Goal: Task Accomplishment & Management: Use online tool/utility

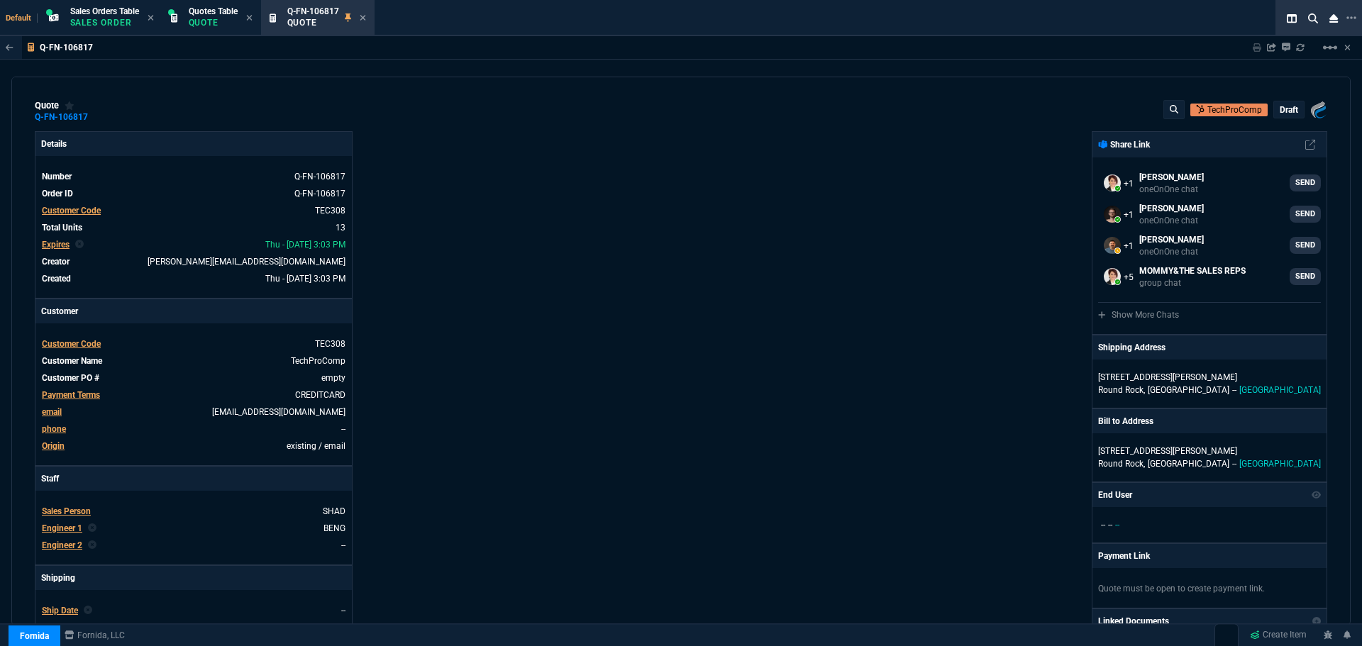
select select "4: SHAD"
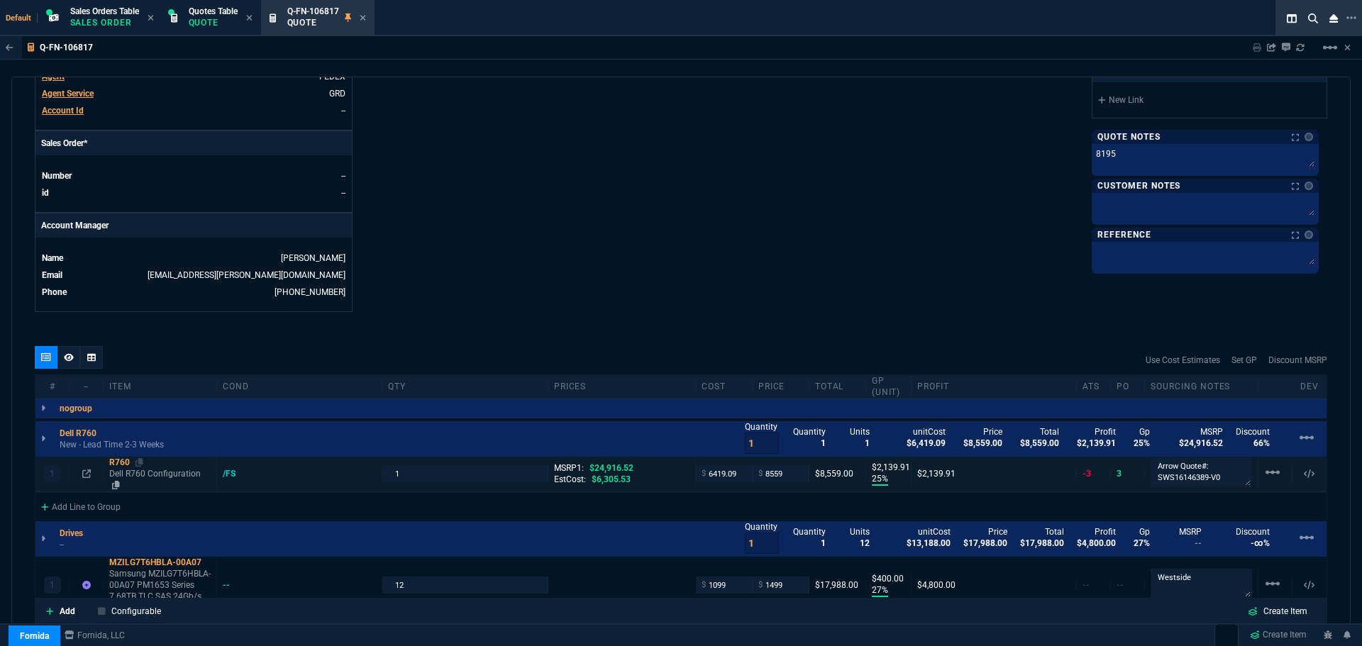
click at [118, 465] on div "R760" at bounding box center [159, 462] width 101 height 11
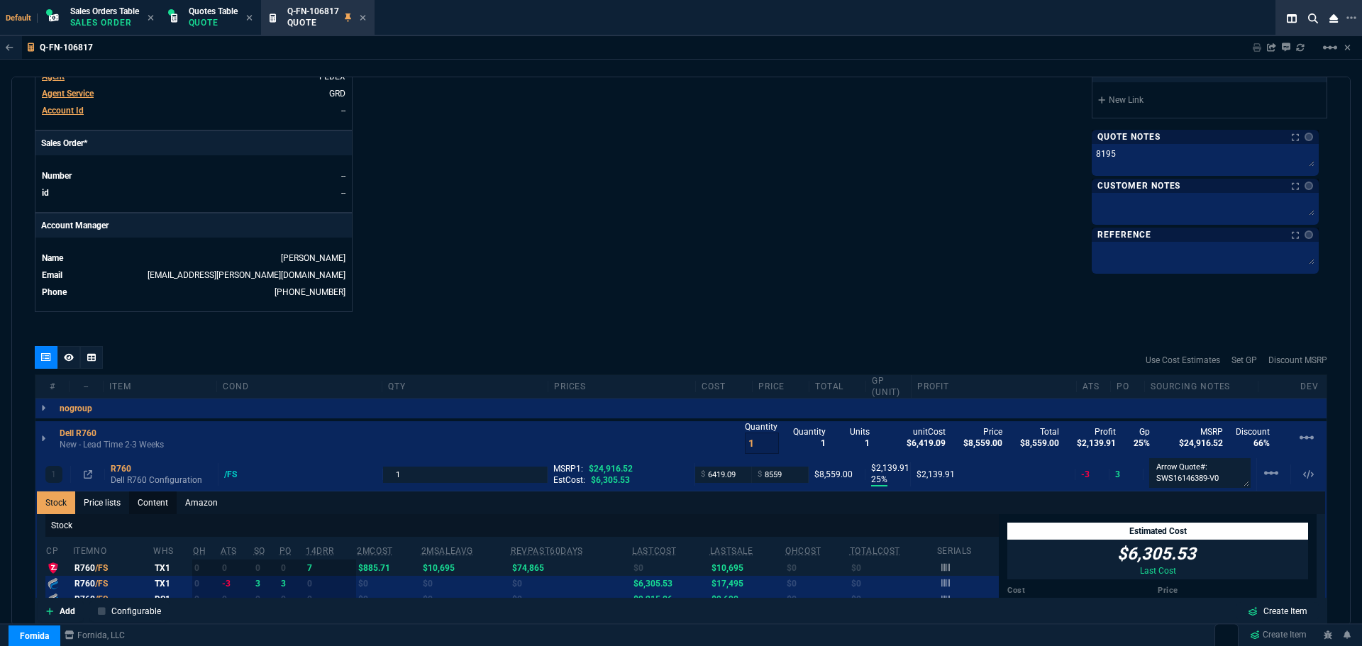
click at [149, 499] on link "Content" at bounding box center [153, 503] width 48 height 23
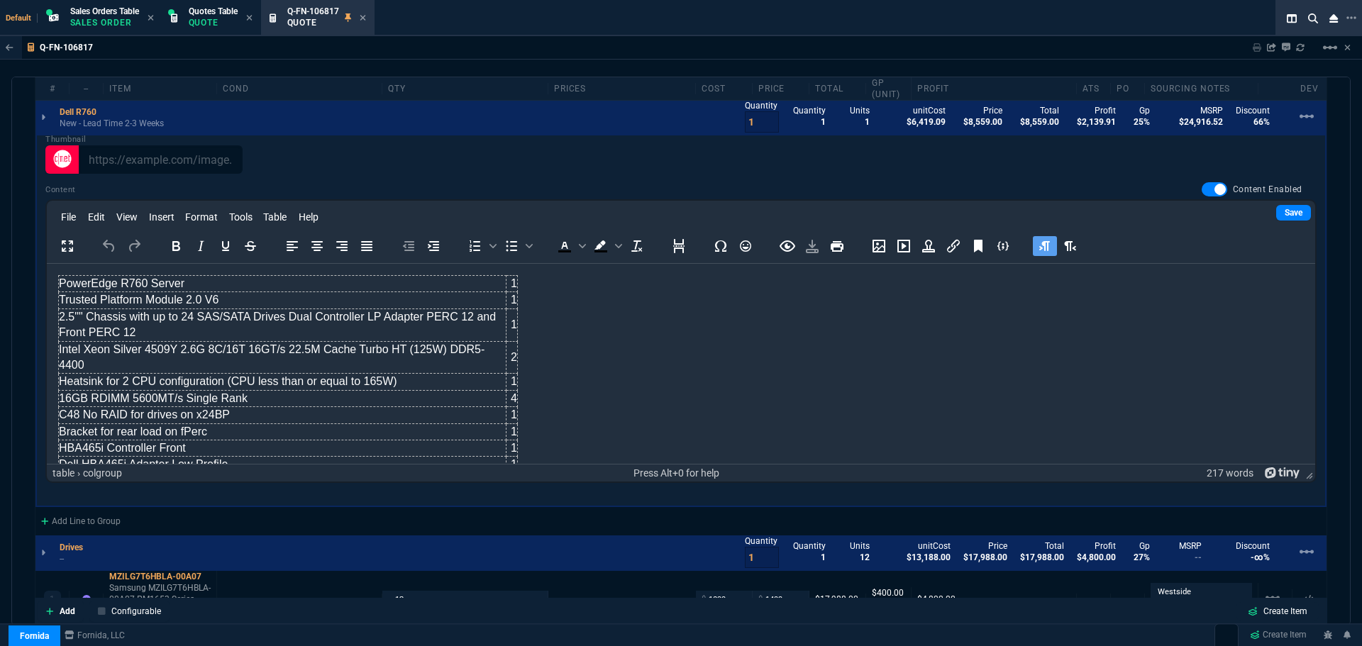
scroll to position [977, 0]
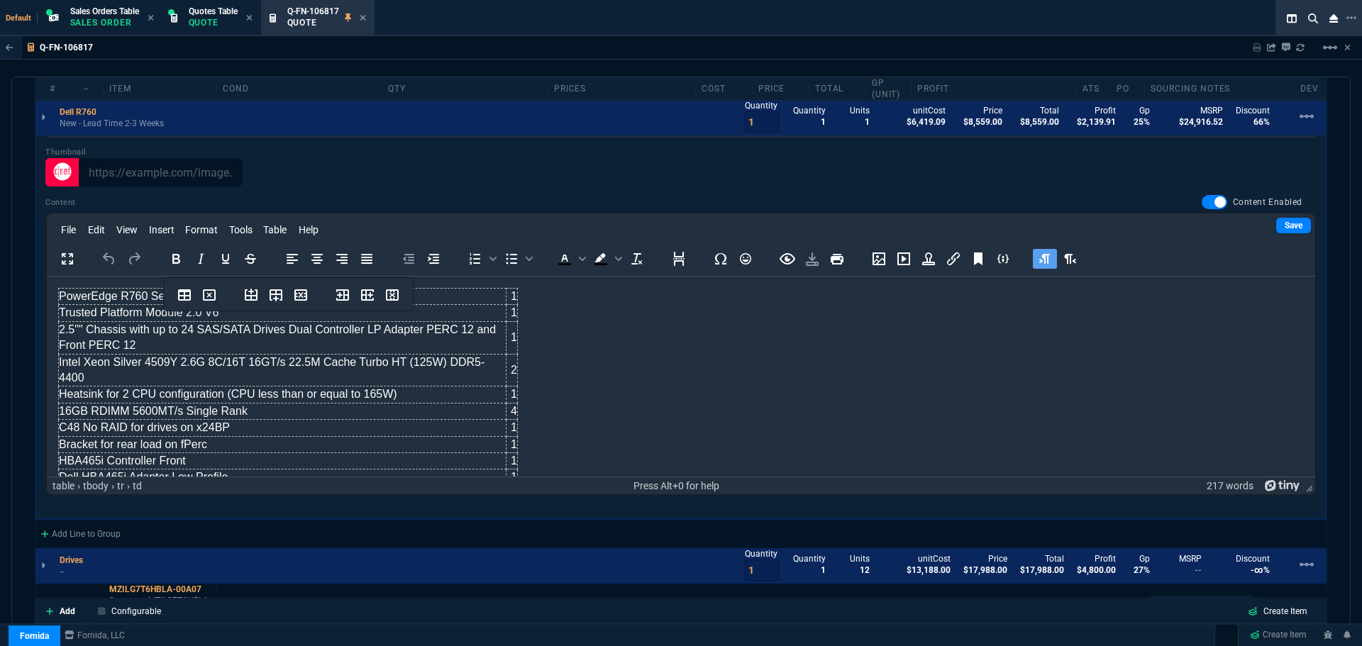
click at [109, 403] on td "16GB RDIMM 5600MT/s Single Rank" at bounding box center [283, 411] width 448 height 16
click at [241, 403] on td "16GB RDIMM 5600MT/s Single Rank" at bounding box center [283, 411] width 448 height 16
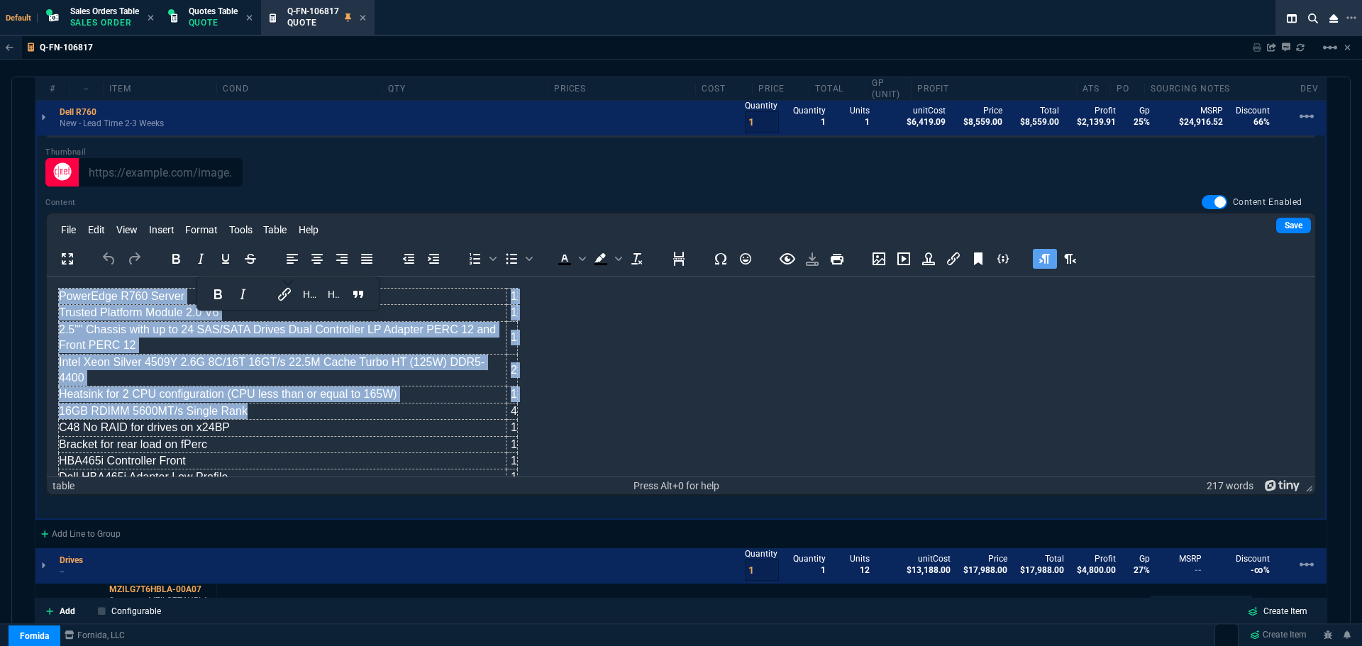
drag, startPoint x: 241, startPoint y: 397, endPoint x: 55, endPoint y: 400, distance: 185.9
click at [55, 400] on html "PowerEdge R760 Server 1 Trusted Platform Module 2.0 V6 1 2.5"" Chassis with up …" at bounding box center [681, 527] width 1269 height 501
click at [248, 403] on td "16GB RDIMM 5600MT/s Single Rank" at bounding box center [283, 411] width 448 height 16
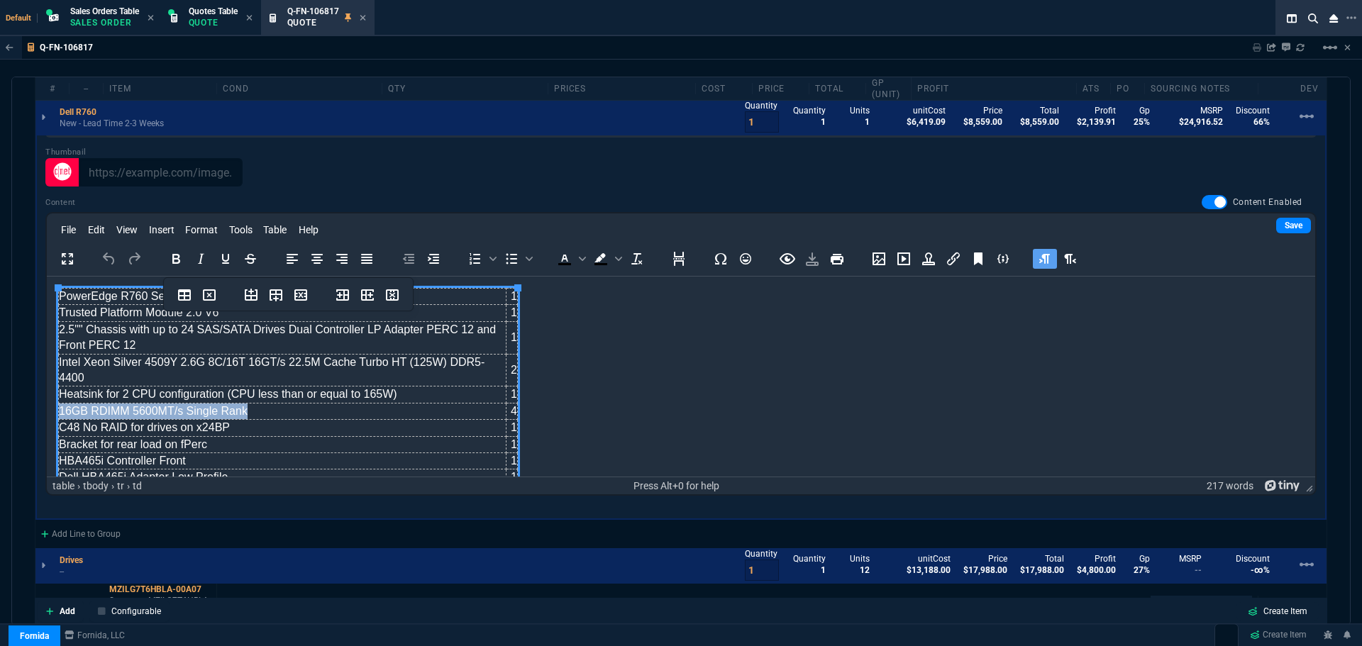
drag, startPoint x: 248, startPoint y: 397, endPoint x: 60, endPoint y: 392, distance: 187.4
click at [60, 403] on td "16GB RDIMM 5600MT/s Single Rank" at bounding box center [283, 411] width 448 height 16
click at [512, 403] on td "4" at bounding box center [512, 411] width 11 height 16
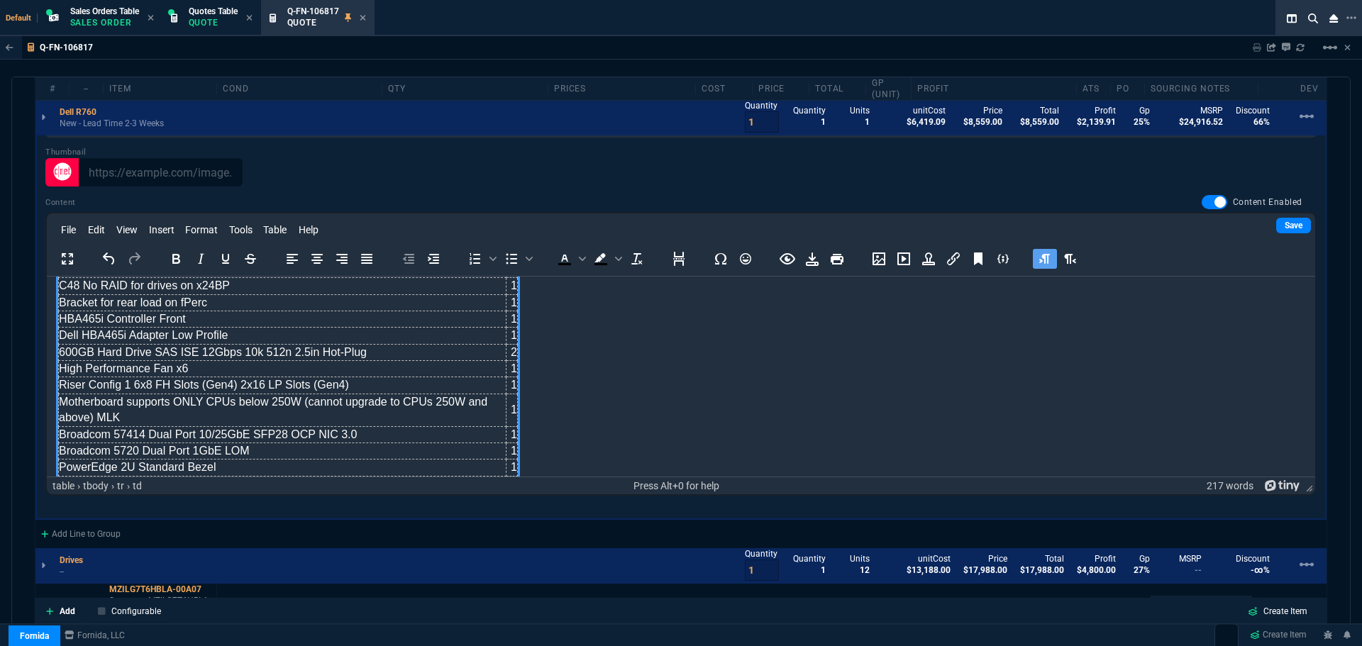
scroll to position [213, 0]
